Goal: Information Seeking & Learning: Understand process/instructions

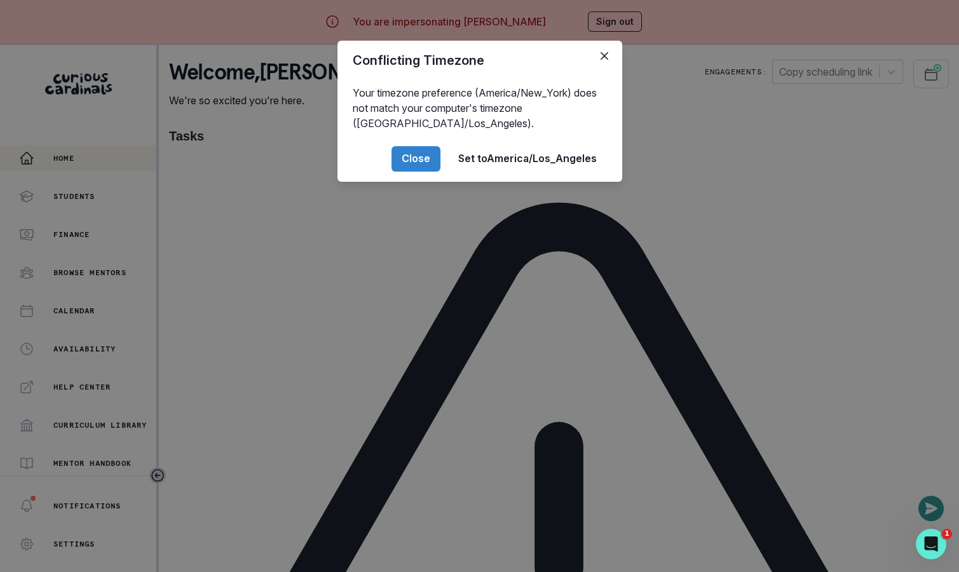
click at [211, 271] on div "Conflicting Timezone Your timezone preference (America/New_York) does not match…" at bounding box center [479, 286] width 959 height 572
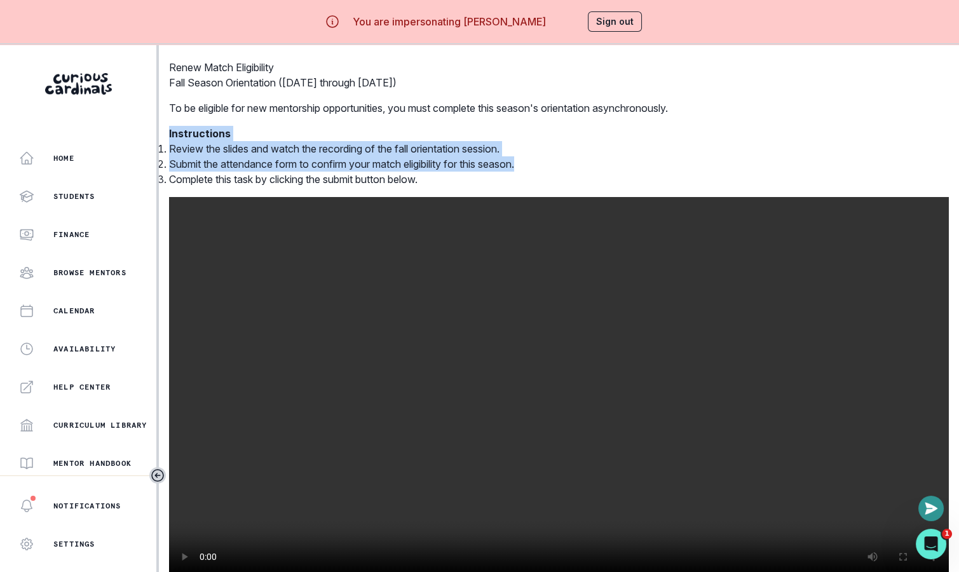
drag, startPoint x: 243, startPoint y: 163, endPoint x: 617, endPoint y: 193, distance: 375.6
click at [617, 193] on div "Renew Match Eligibility Fall Season Orientation ([DATE] through [DATE]) To be e…" at bounding box center [559, 352] width 780 height 584
copy div "Instructions Review the slides and watch the recording of the fall orientation …"
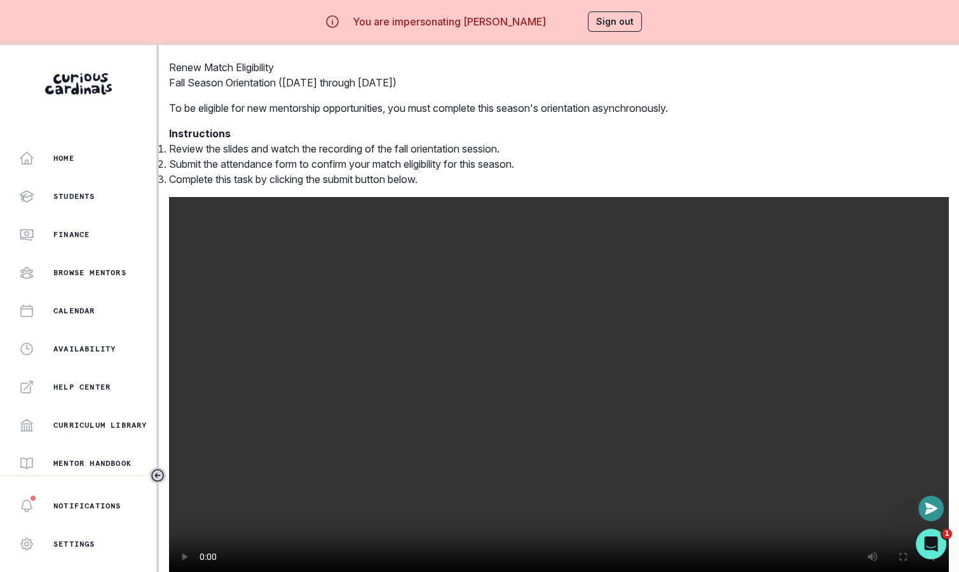
click at [882, 312] on div "Renew Match Eligibility Fall Season Orientation ([DATE] through [DATE]) To be e…" at bounding box center [559, 352] width 780 height 584
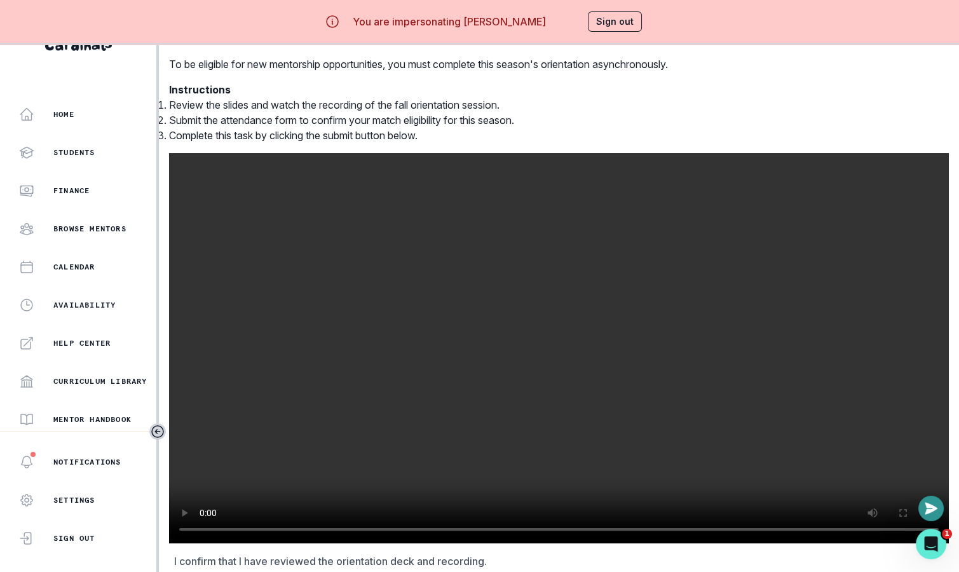
click at [840, 198] on video at bounding box center [559, 348] width 780 height 390
click at [514, 243] on video at bounding box center [559, 348] width 780 height 390
click at [592, 20] on button "Sign out" at bounding box center [615, 21] width 54 height 20
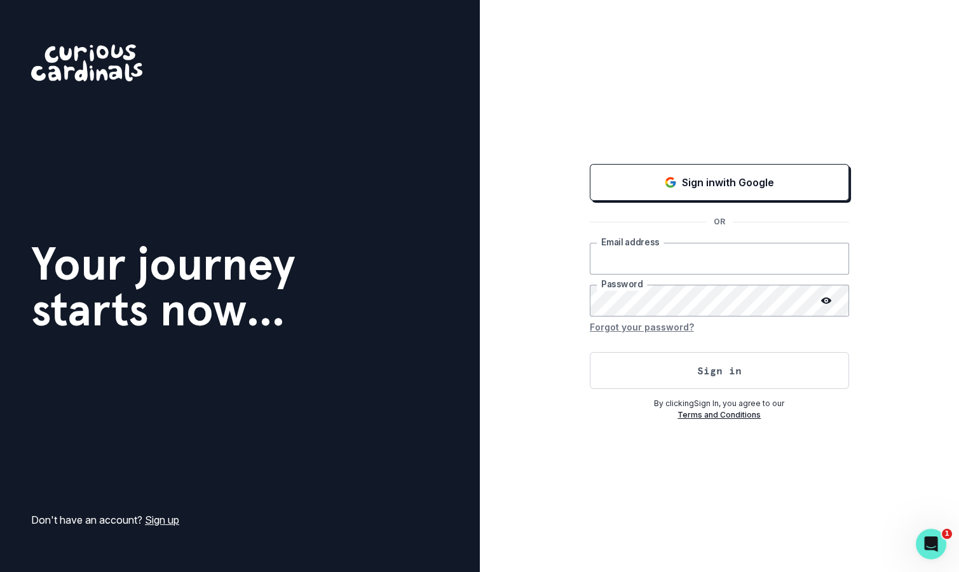
type input "[EMAIL_ADDRESS][DOMAIN_NAME]"
click at [953, 97] on div "Sign in with Google OR [EMAIL_ADDRESS][DOMAIN_NAME] Email address Password Forg…" at bounding box center [720, 286] width 480 height 572
